Goal: Transaction & Acquisition: Purchase product/service

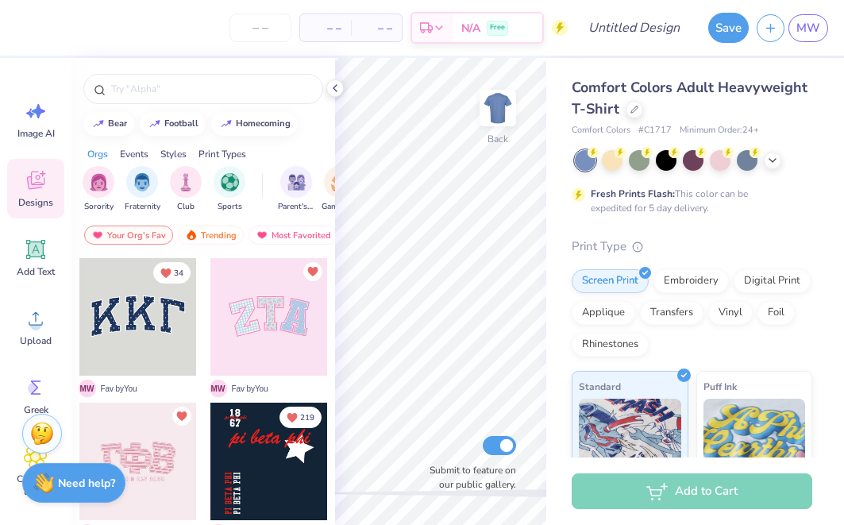
click at [806, 43] on div "Save MW" at bounding box center [773, 28] width 144 height 56
click at [806, 33] on span "MW" at bounding box center [809, 28] width 24 height 18
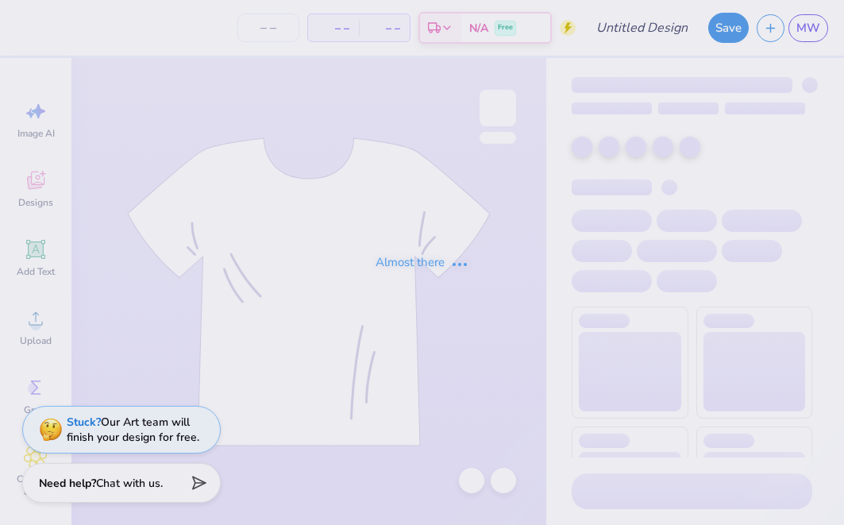
type input "Lindenwood University : Madison Wheelock"
type input "50"
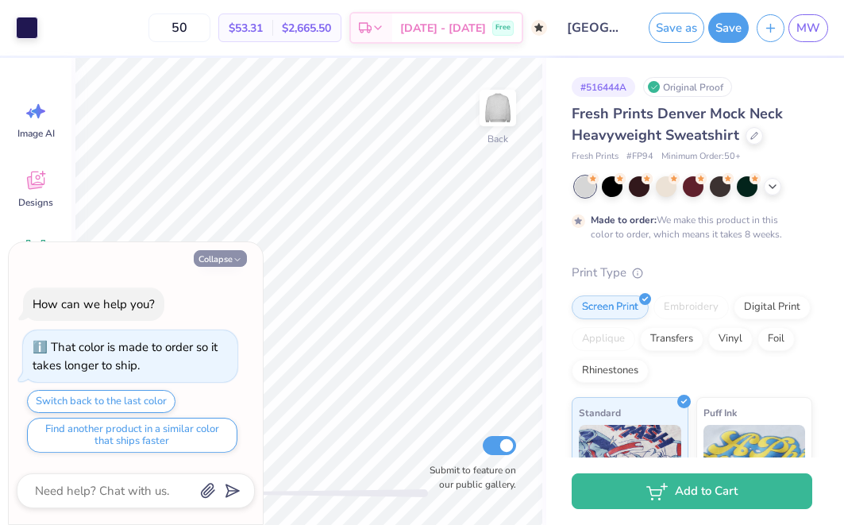
click at [239, 260] on icon "button" at bounding box center [238, 260] width 10 height 10
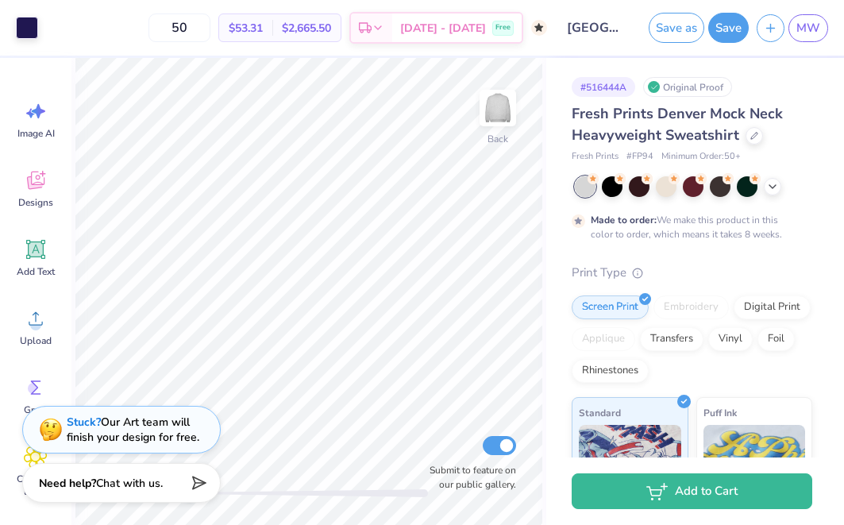
type textarea "x"
click at [770, 187] on icon at bounding box center [773, 185] width 13 height 13
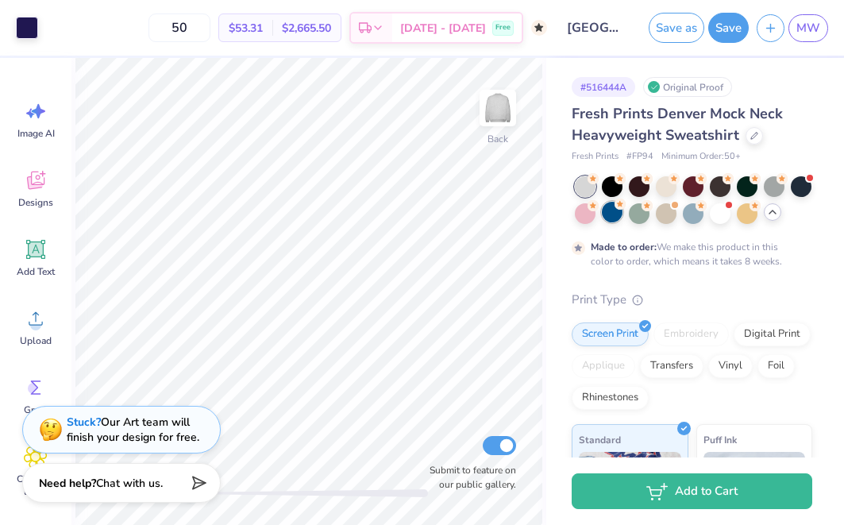
click at [613, 216] on div at bounding box center [612, 212] width 21 height 21
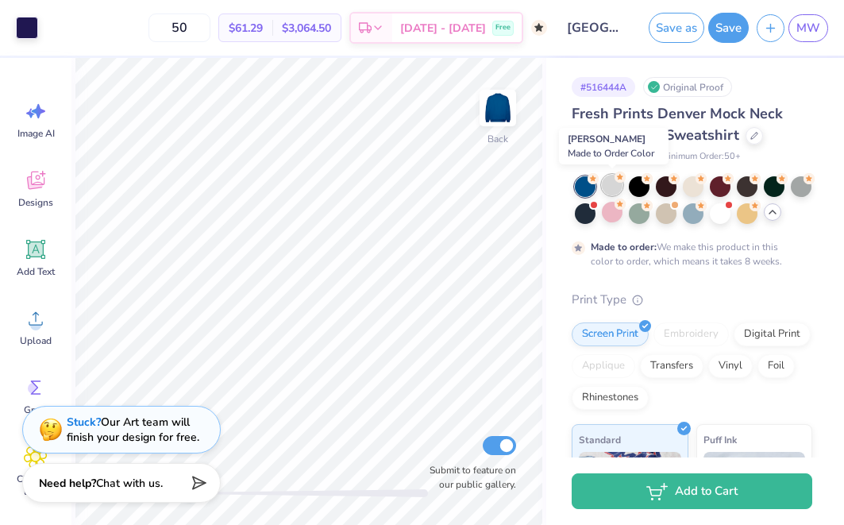
click at [609, 184] on div at bounding box center [612, 185] width 21 height 21
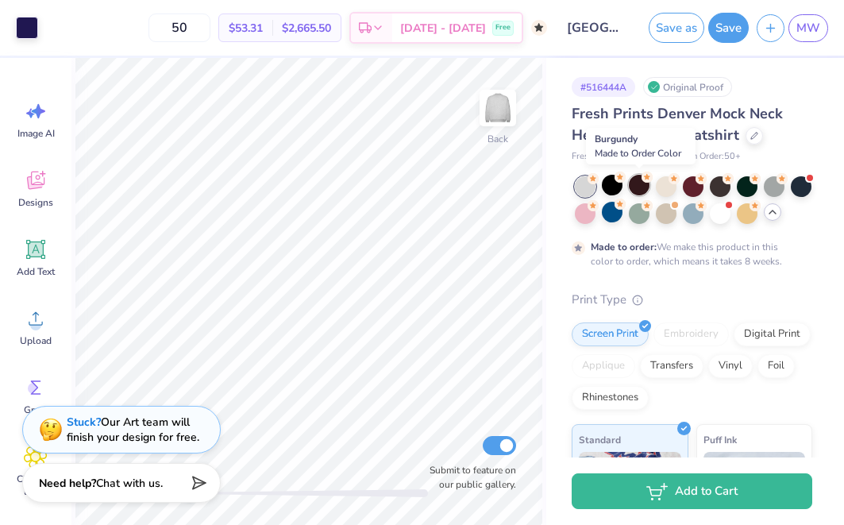
click at [645, 183] on div at bounding box center [639, 185] width 21 height 21
click at [671, 187] on div at bounding box center [666, 185] width 21 height 21
click at [615, 181] on icon at bounding box center [620, 177] width 11 height 11
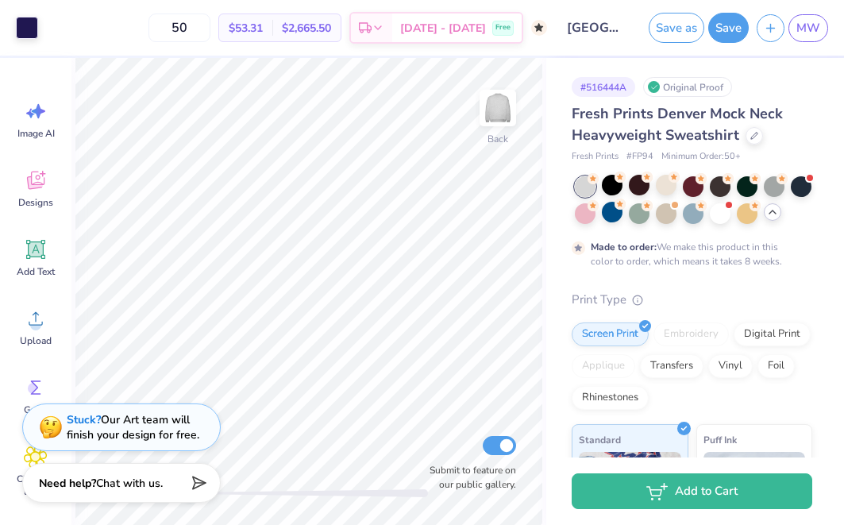
click at [116, 419] on div "Stuck? Our Art team will finish your design for free." at bounding box center [133, 427] width 133 height 30
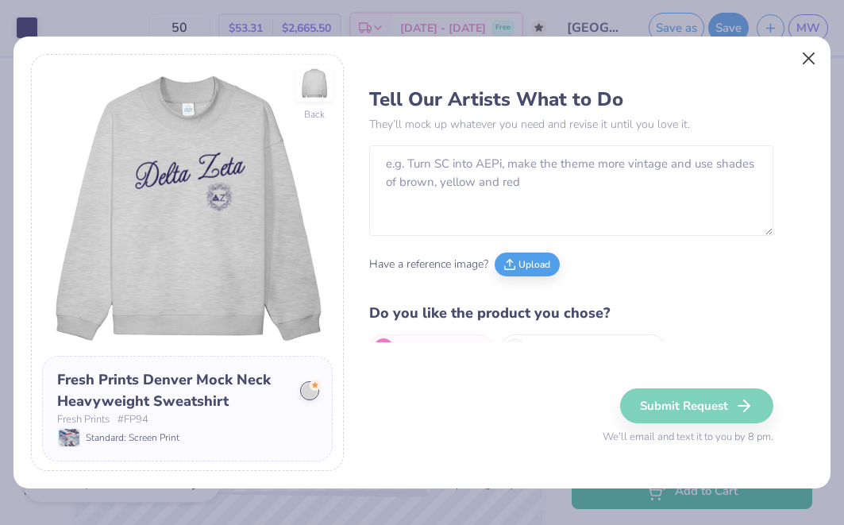
click at [816, 51] on button "Close" at bounding box center [809, 58] width 30 height 30
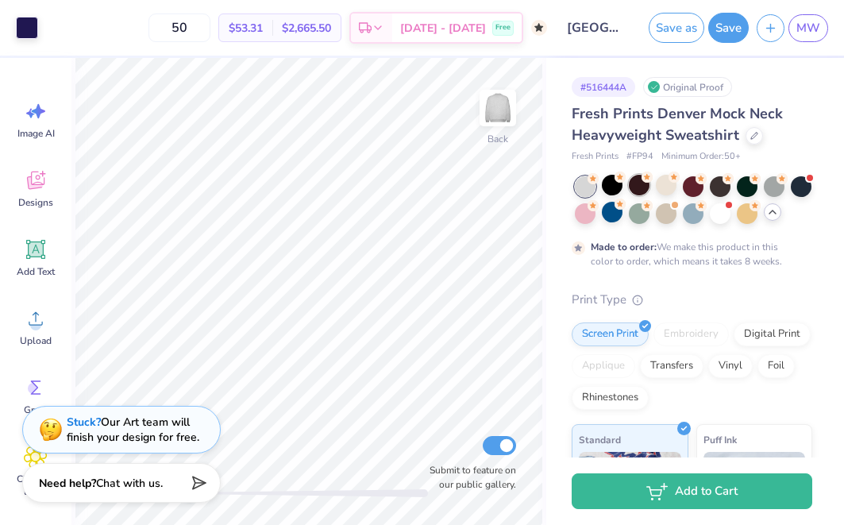
click at [634, 187] on div at bounding box center [639, 185] width 21 height 21
click at [670, 180] on icon at bounding box center [674, 177] width 11 height 11
click at [695, 178] on div at bounding box center [693, 185] width 21 height 21
click at [721, 181] on div at bounding box center [720, 185] width 21 height 21
click at [738, 187] on div at bounding box center [747, 185] width 21 height 21
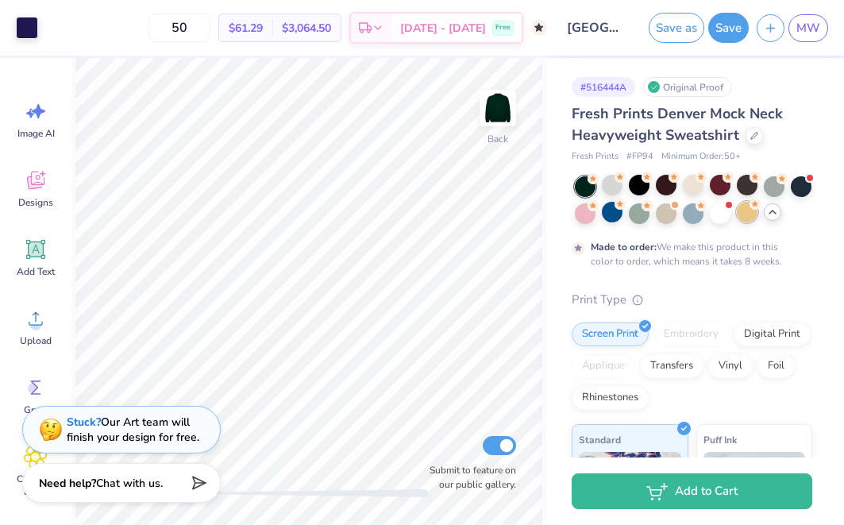
click at [739, 214] on div at bounding box center [747, 212] width 21 height 21
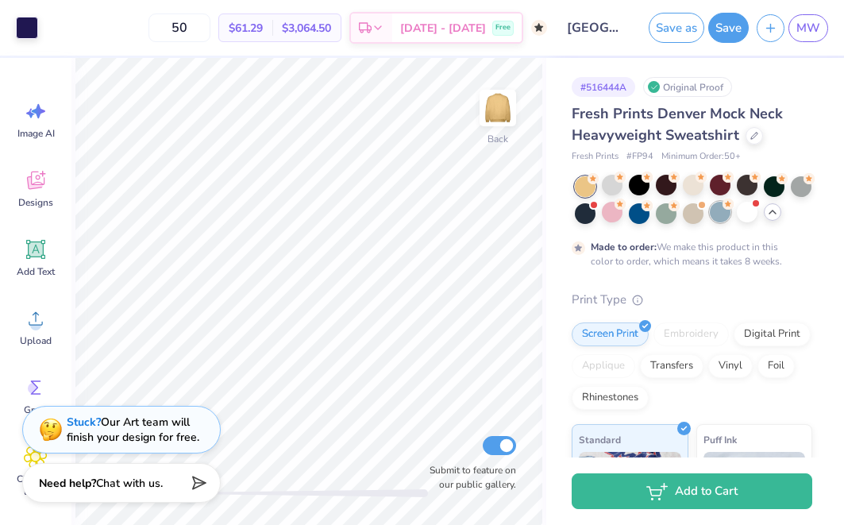
click at [716, 214] on div at bounding box center [720, 212] width 21 height 21
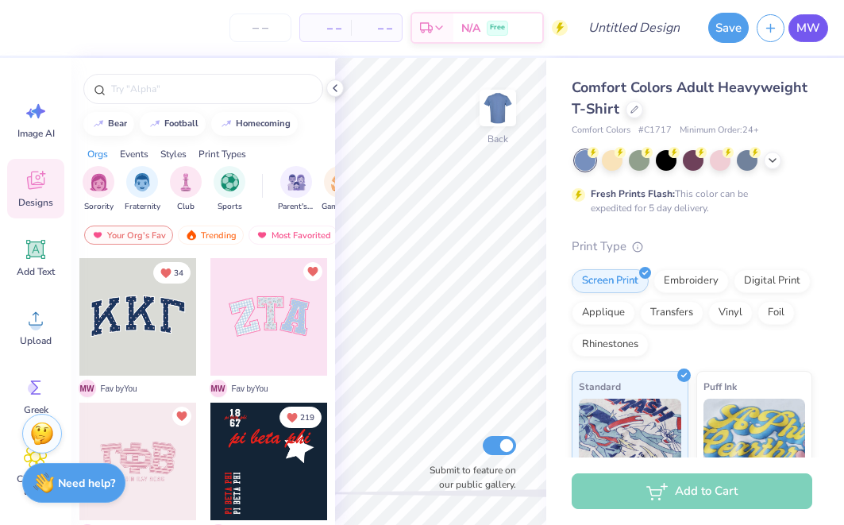
click at [825, 28] on link "MW" at bounding box center [809, 28] width 40 height 28
click at [341, 87] on icon at bounding box center [335, 88] width 13 height 13
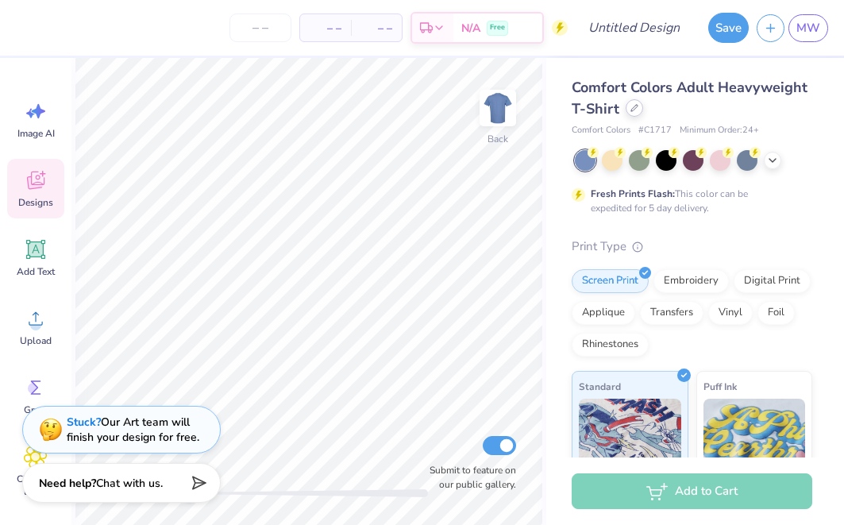
click at [638, 111] on div at bounding box center [634, 107] width 17 height 17
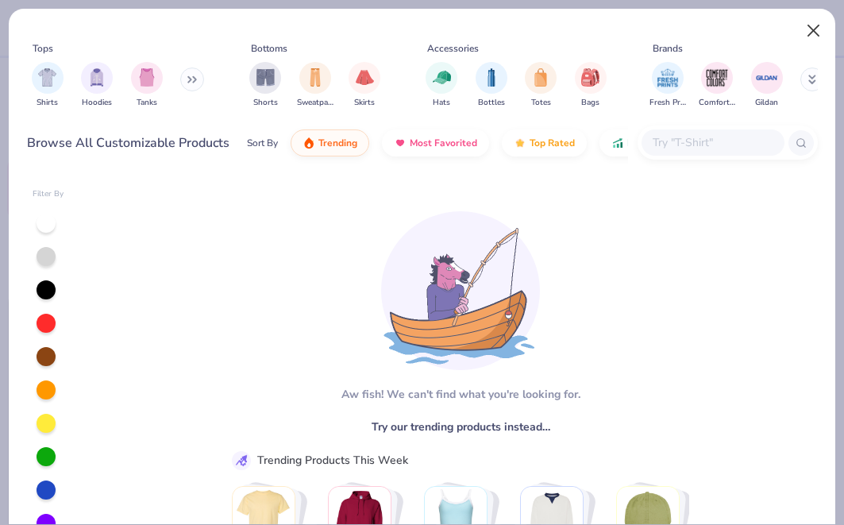
click at [824, 29] on button "Close" at bounding box center [814, 31] width 30 height 30
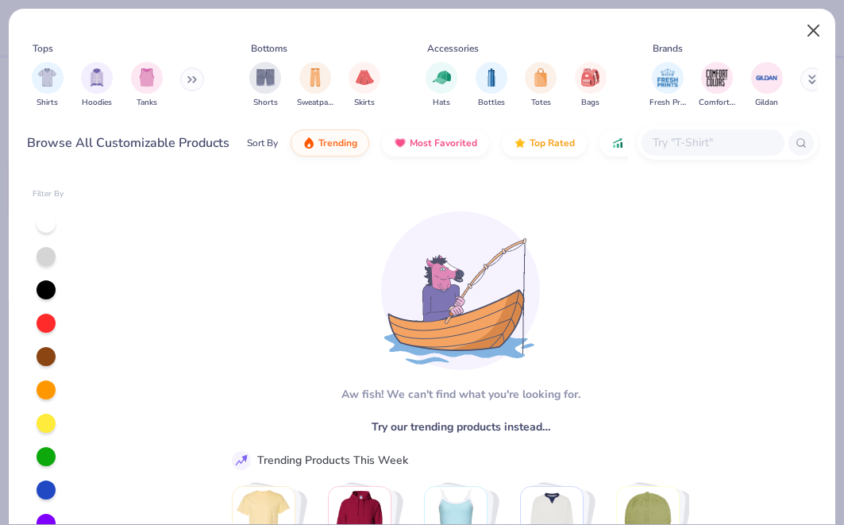
type textarea "x"
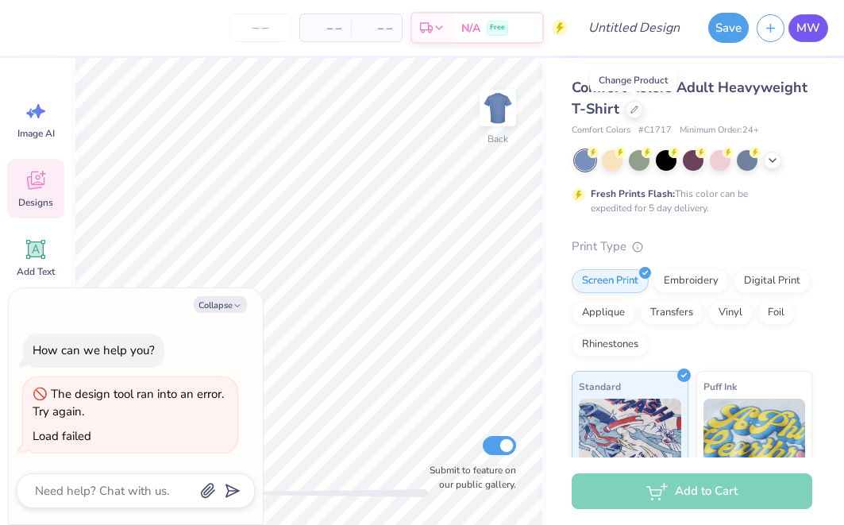
click at [805, 35] on span "MW" at bounding box center [809, 28] width 24 height 18
click at [798, 34] on span "MW" at bounding box center [809, 28] width 24 height 18
click at [809, 36] on span "MW" at bounding box center [809, 28] width 24 height 18
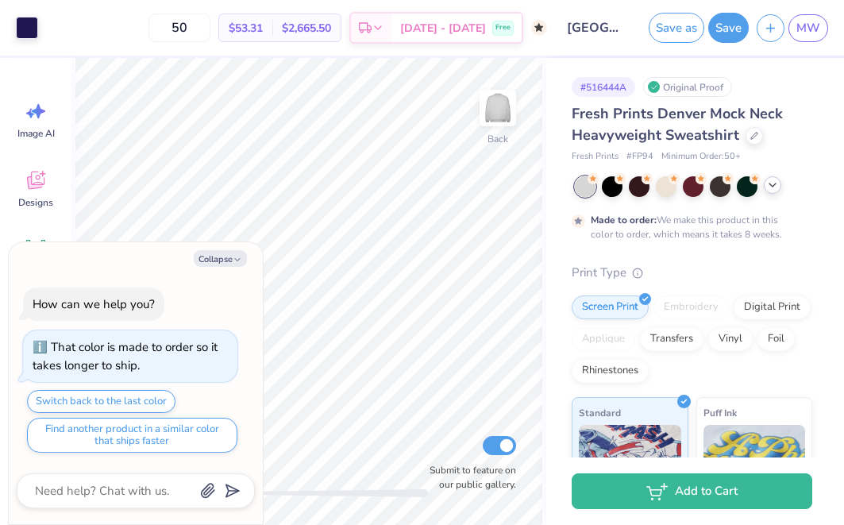
click at [764, 185] on div at bounding box center [772, 184] width 17 height 17
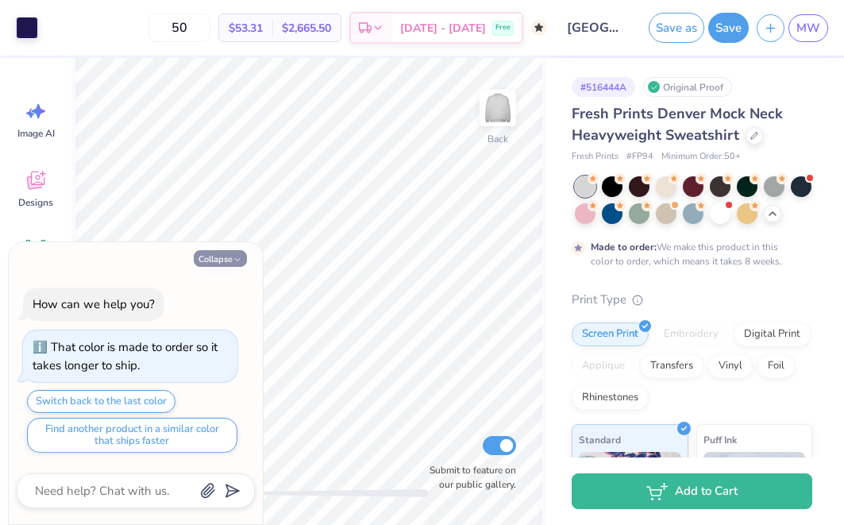
click at [208, 261] on button "Collapse" at bounding box center [220, 258] width 53 height 17
type textarea "x"
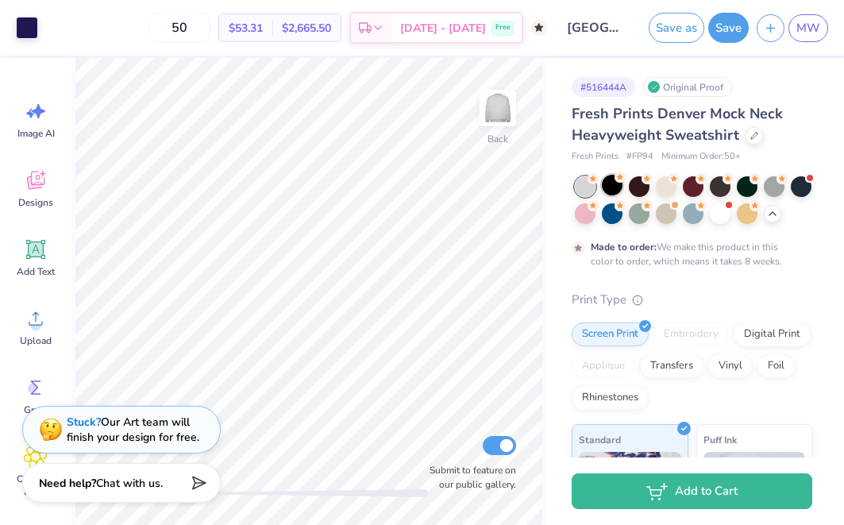
click at [611, 184] on div at bounding box center [612, 185] width 21 height 21
click at [643, 184] on div at bounding box center [639, 185] width 21 height 21
click at [672, 182] on div at bounding box center [666, 185] width 21 height 21
click at [632, 186] on div at bounding box center [639, 185] width 21 height 21
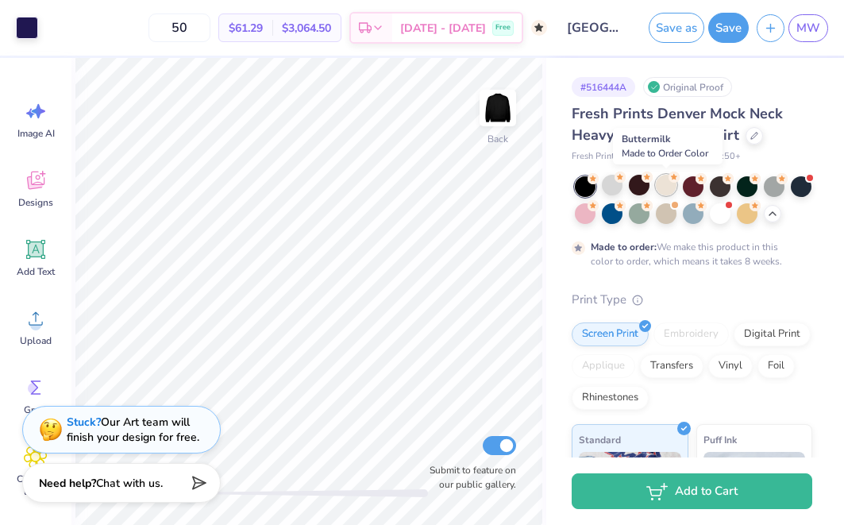
click at [669, 190] on div at bounding box center [666, 185] width 21 height 21
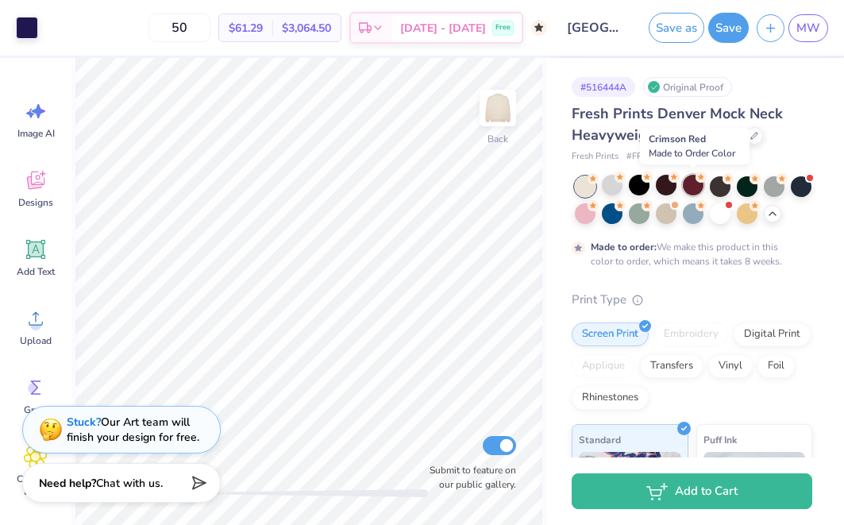
click at [694, 188] on div at bounding box center [693, 185] width 21 height 21
click at [235, 13] on div "50 $61.29 Per Item $3,064.50 Total Est. Delivery Nov 3 - 6 Free" at bounding box center [296, 28] width 501 height 56
click at [211, 24] on input "50" at bounding box center [180, 28] width 62 height 29
type input "5"
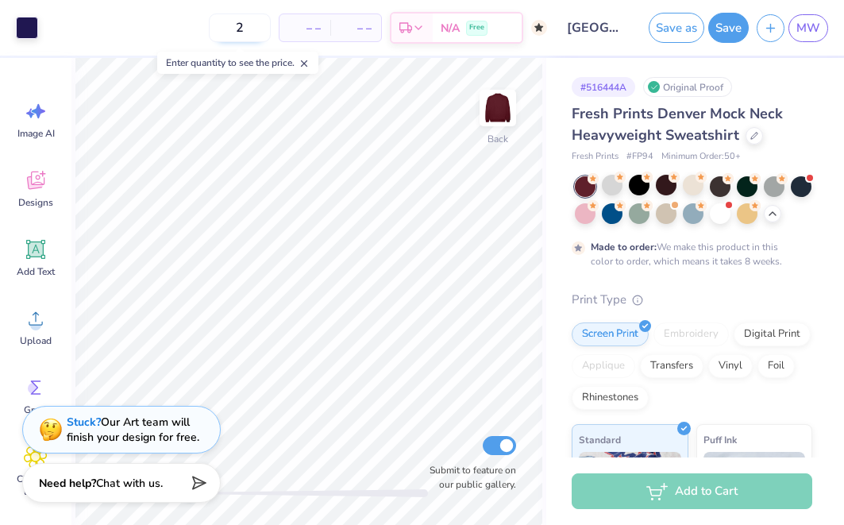
type input "25"
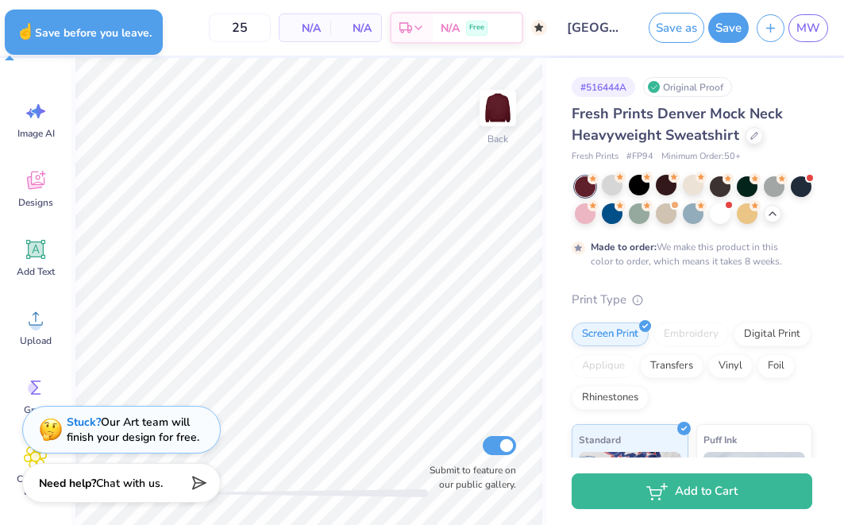
type textarea "x"
